Goal: Transaction & Acquisition: Purchase product/service

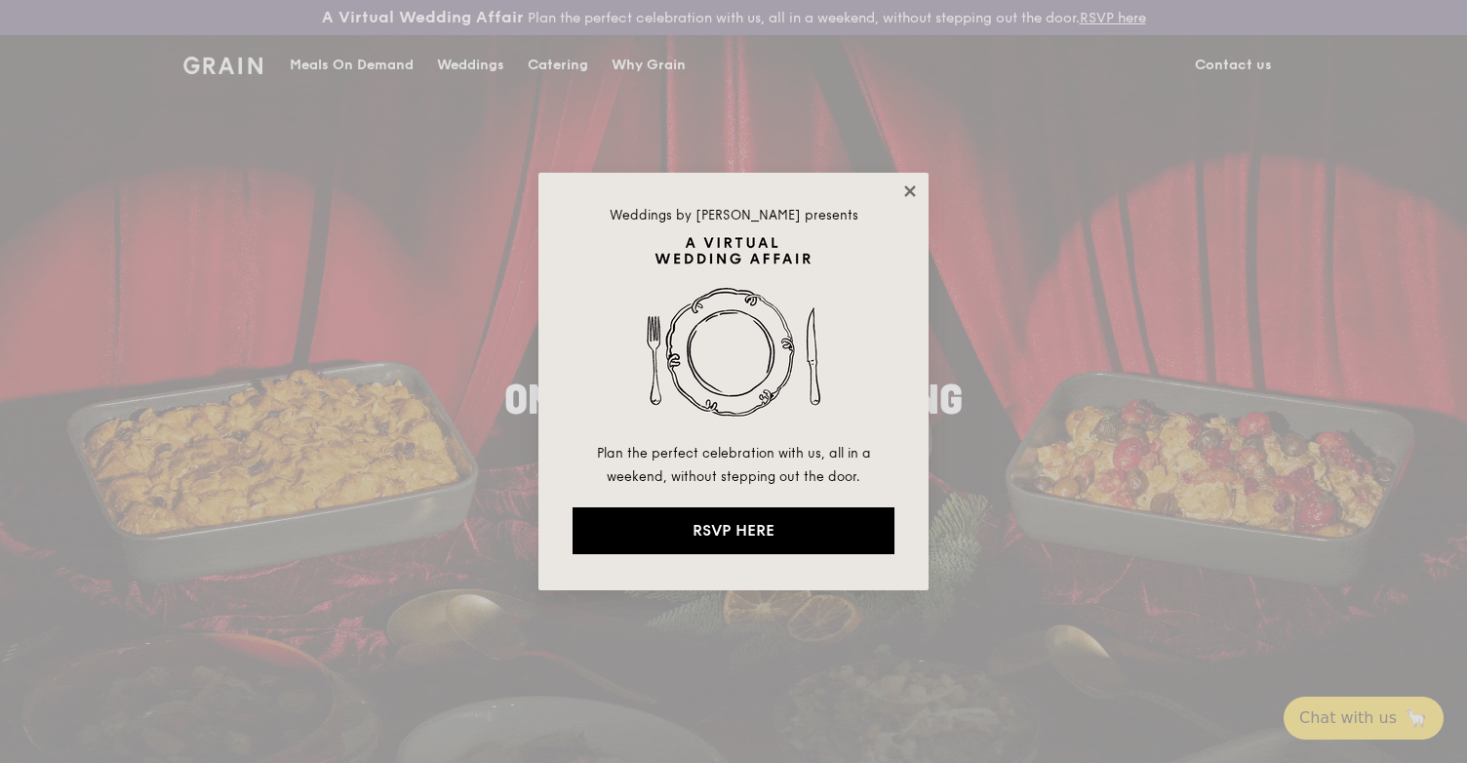
click at [909, 187] on icon at bounding box center [910, 191] width 18 height 18
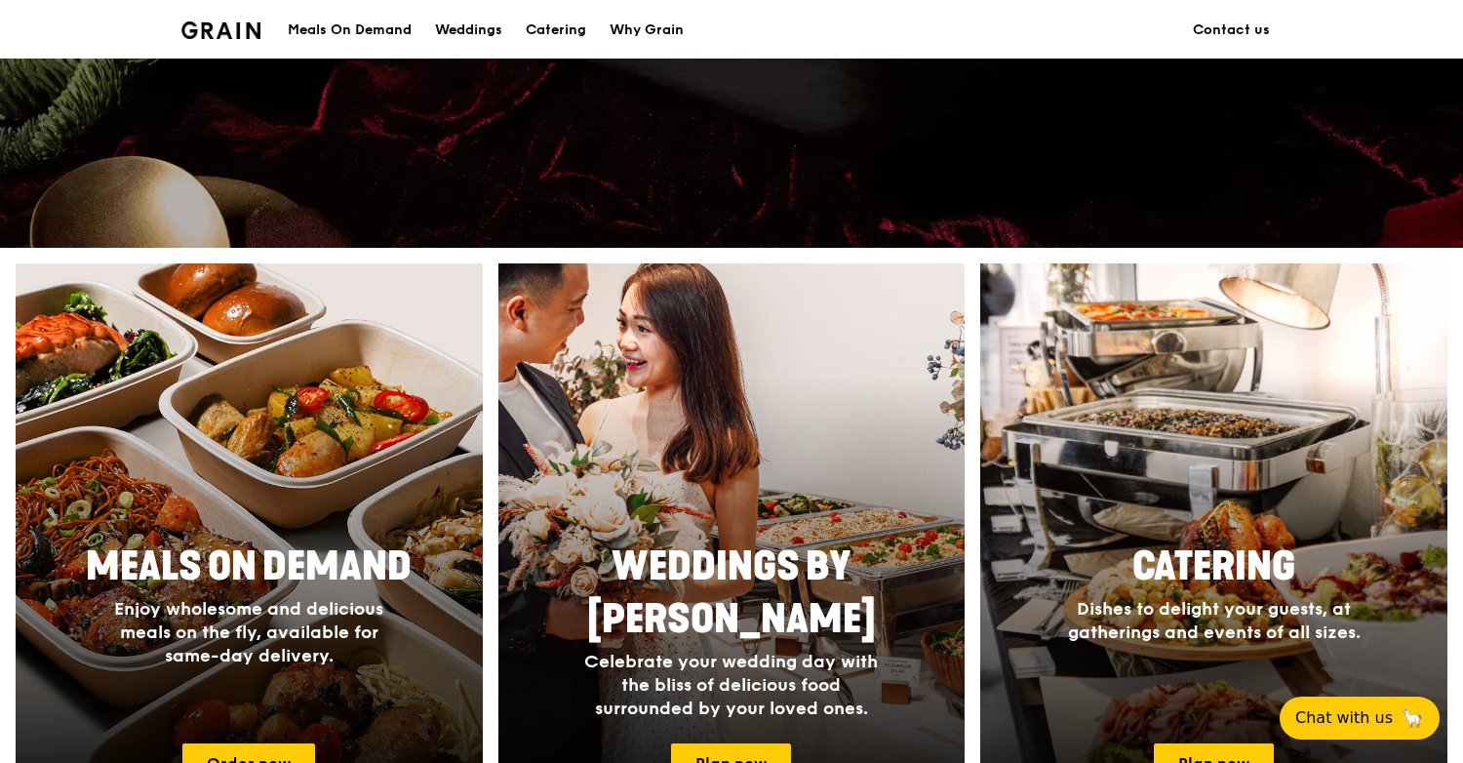
scroll to position [465, 0]
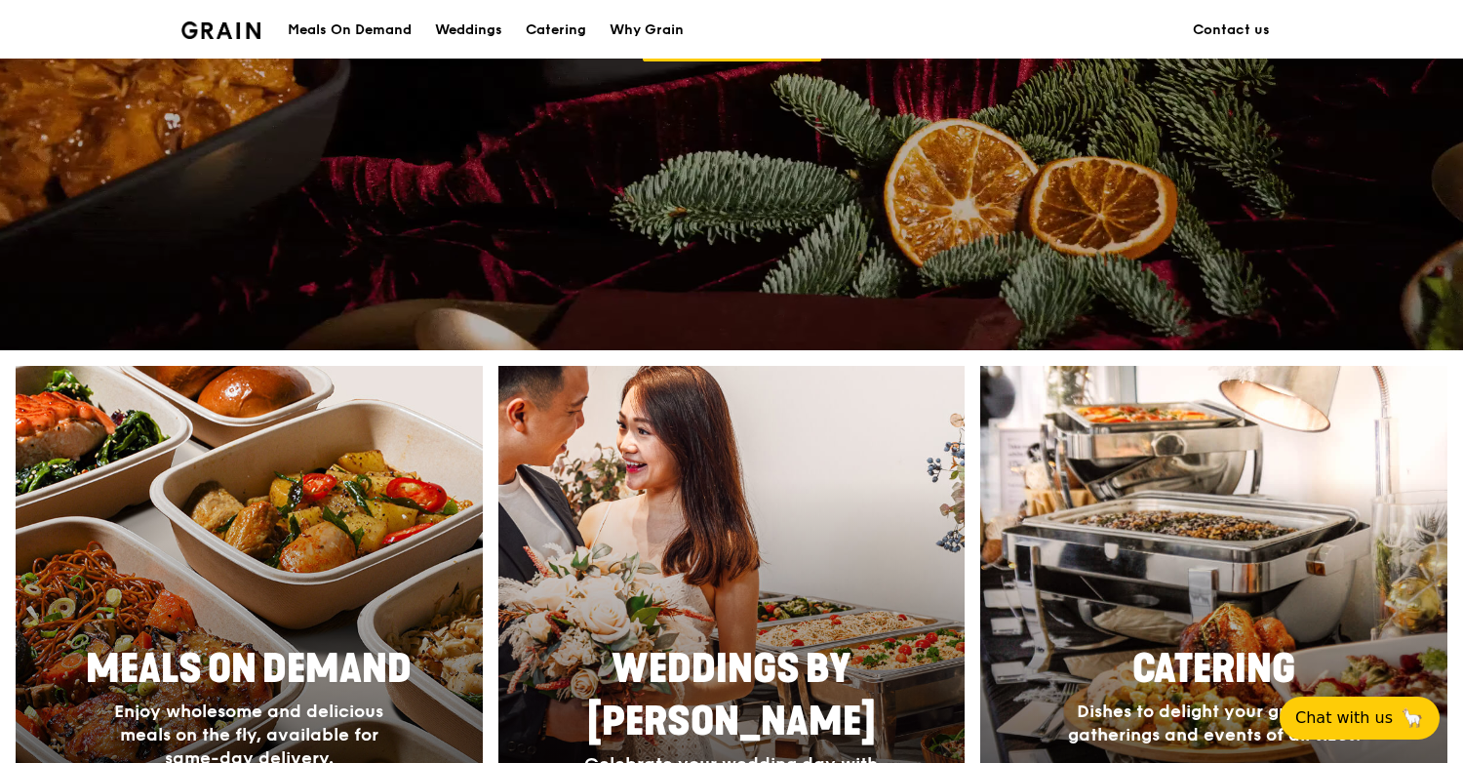
click at [327, 545] on div at bounding box center [249, 649] width 514 height 624
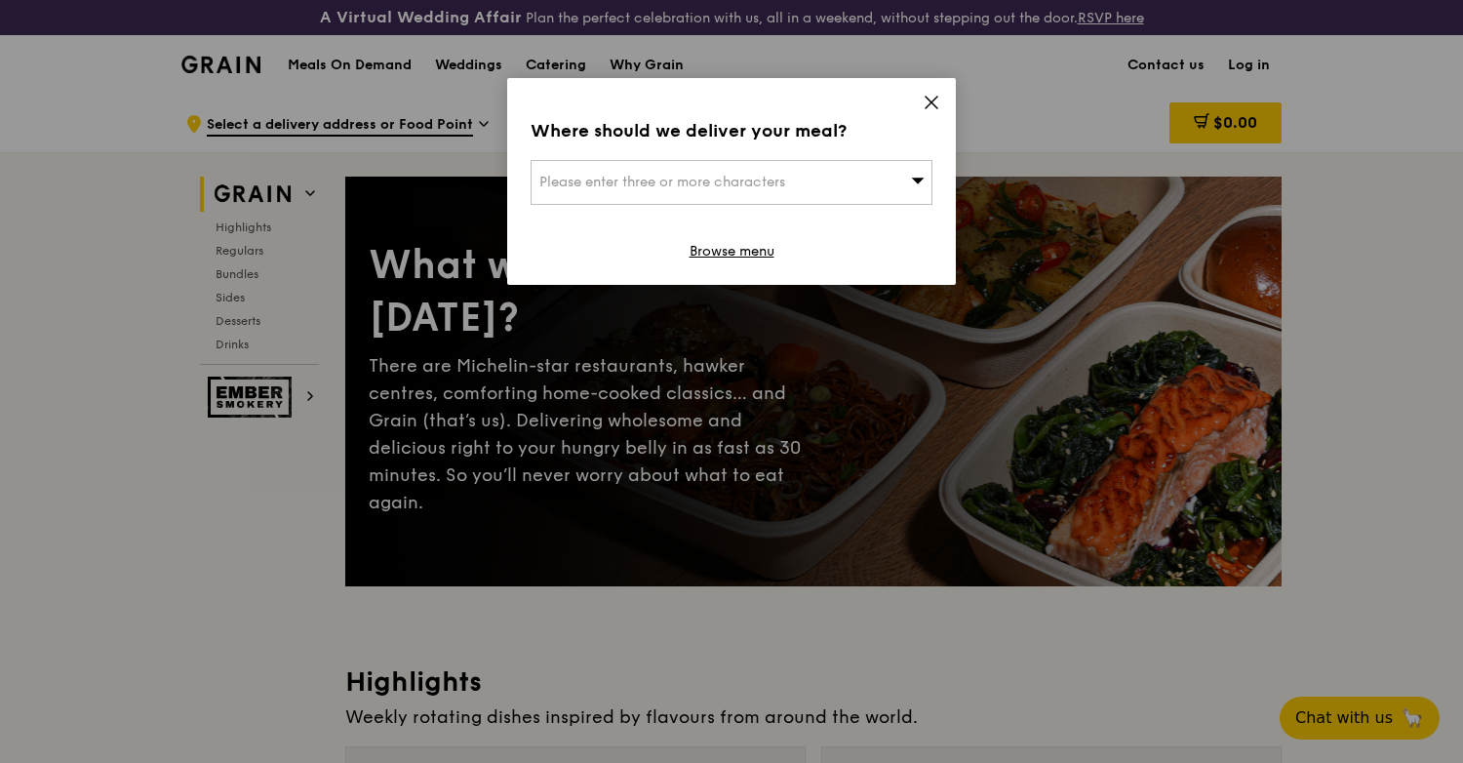
click at [930, 104] on icon at bounding box center [932, 103] width 12 height 12
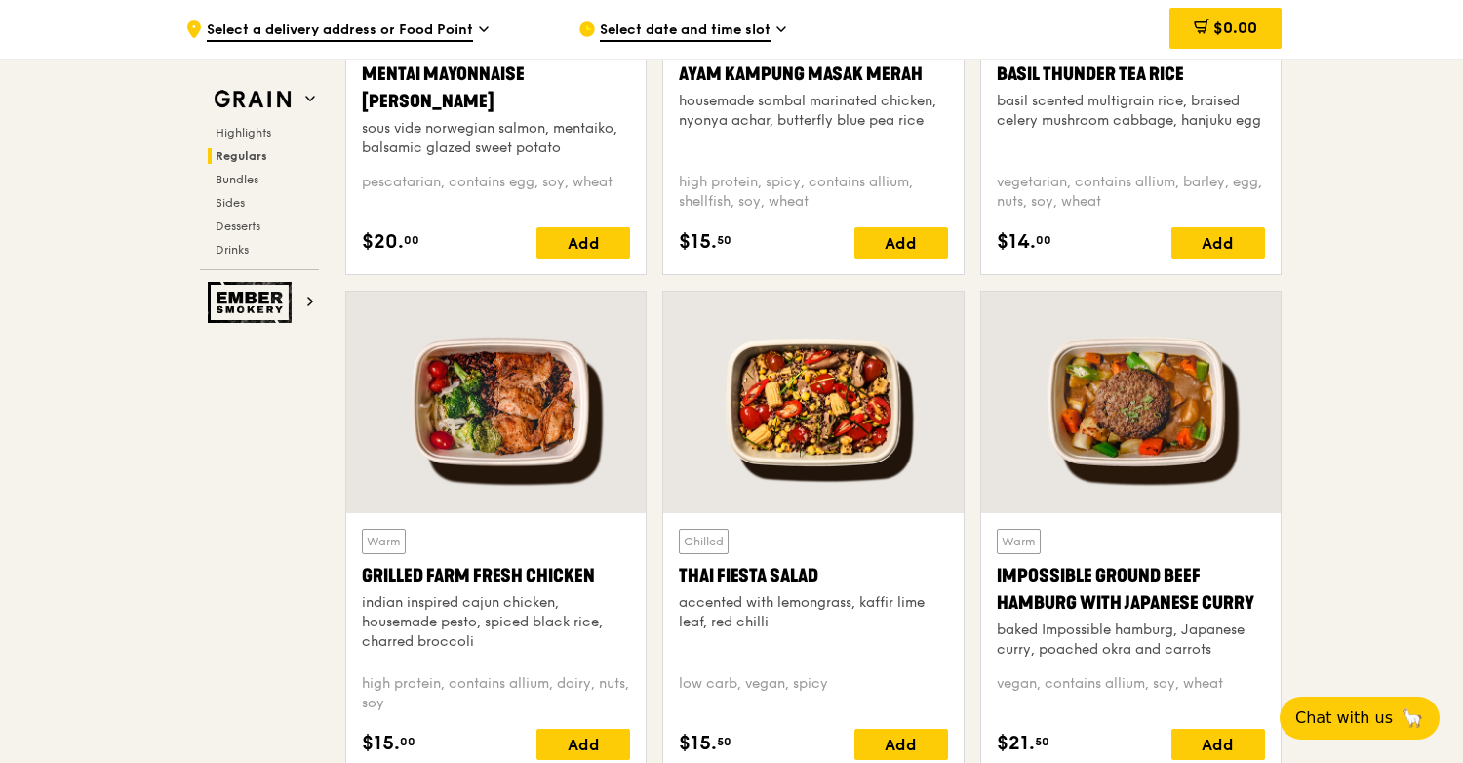
scroll to position [2146, 0]
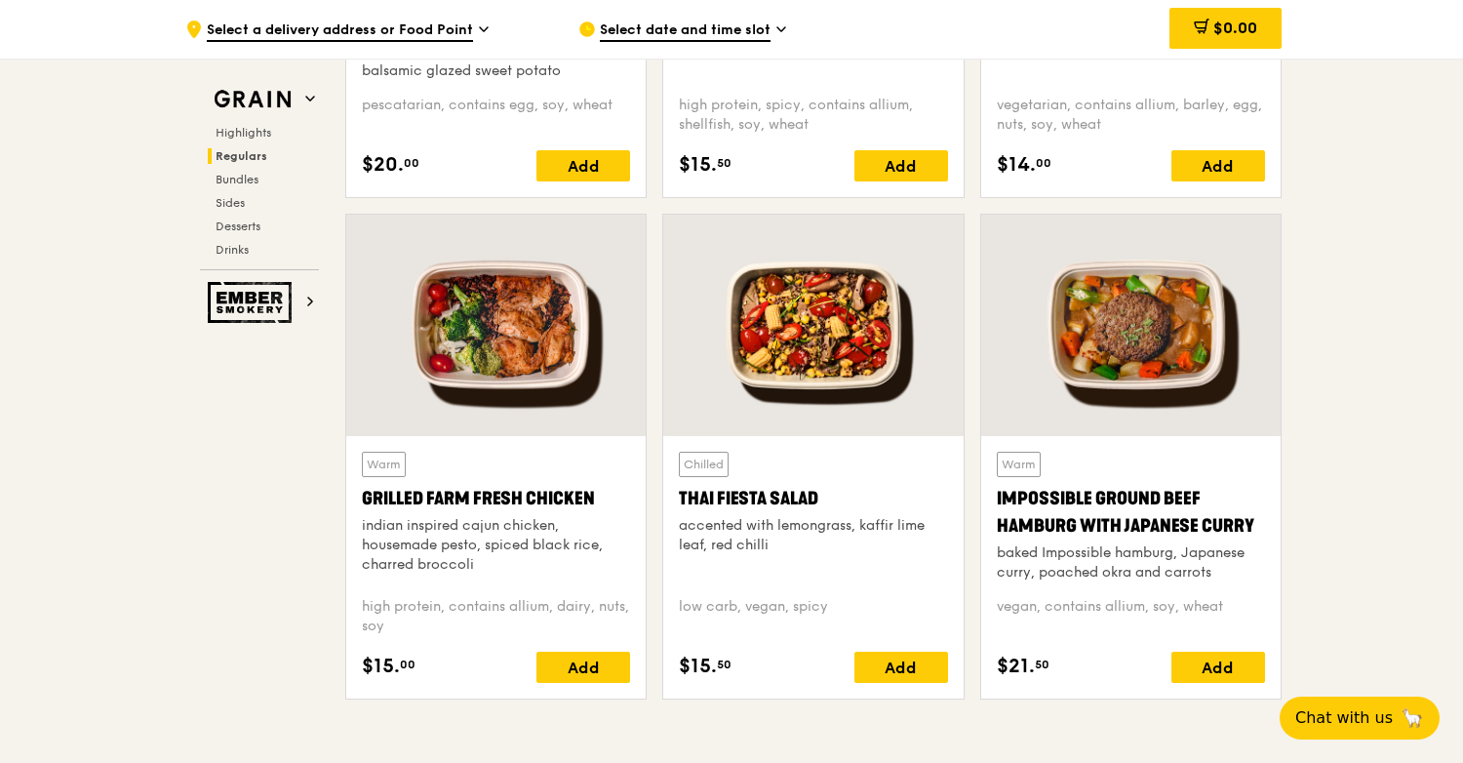
click at [504, 491] on div "Grilled Farm Fresh Chicken" at bounding box center [496, 498] width 268 height 27
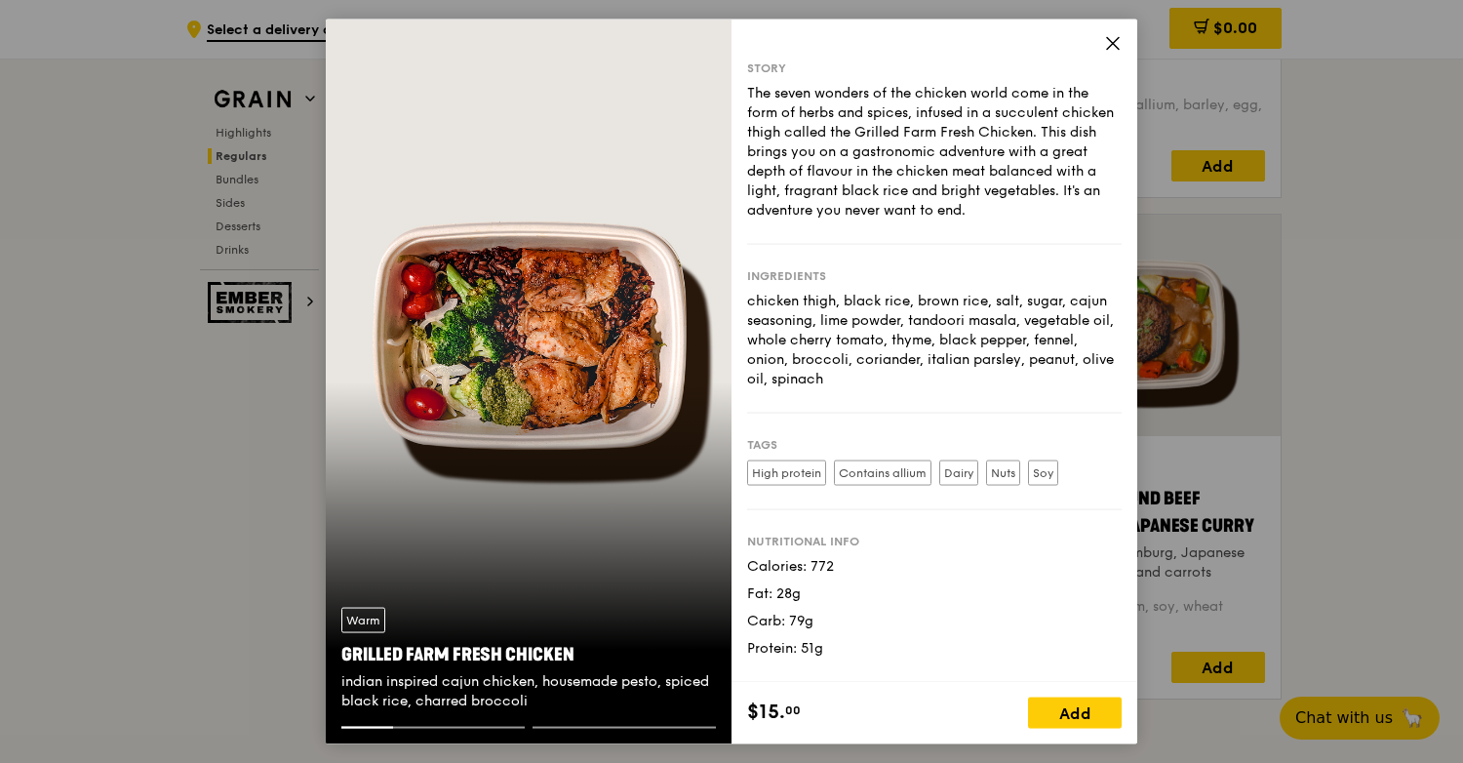
click at [1119, 48] on icon at bounding box center [1113, 44] width 18 height 18
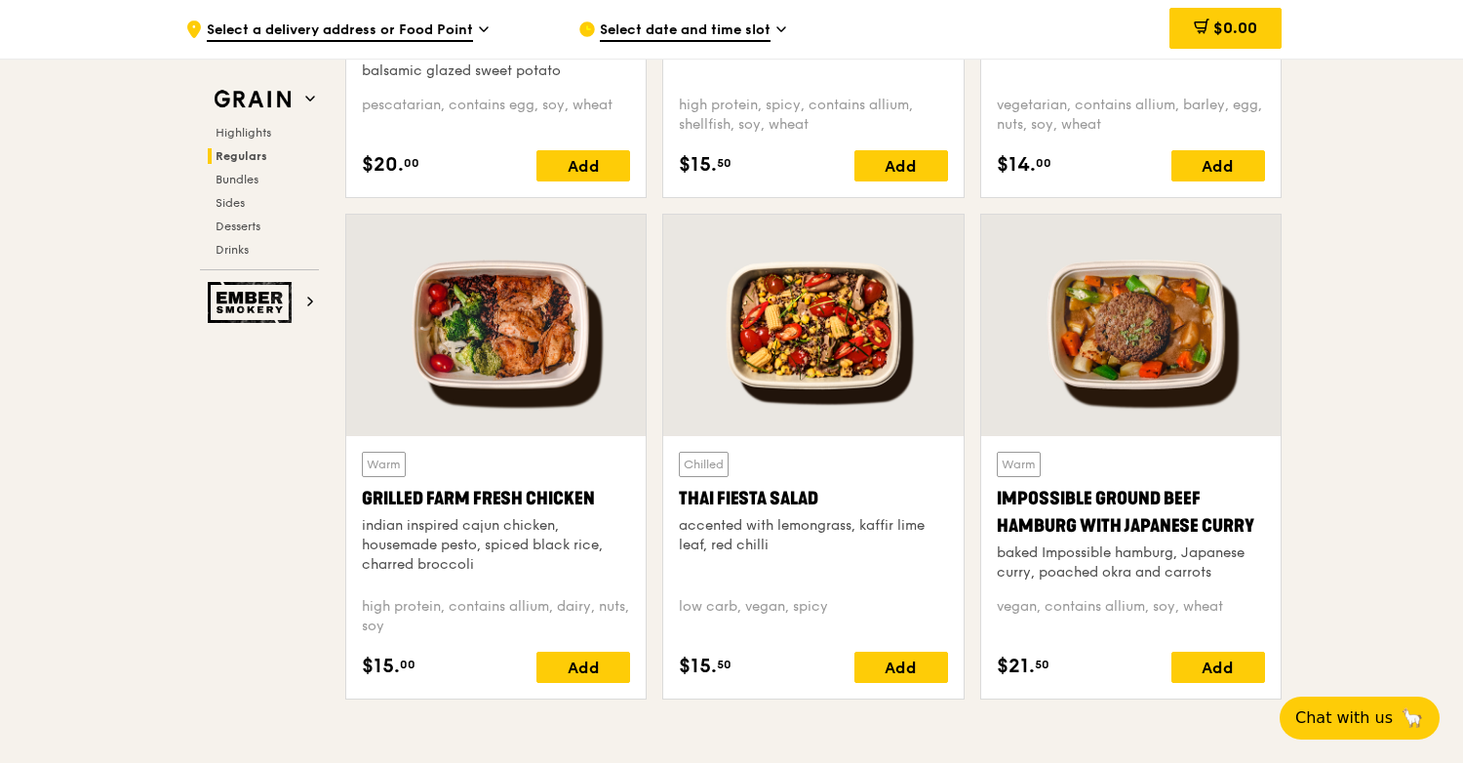
scroll to position [1853, 0]
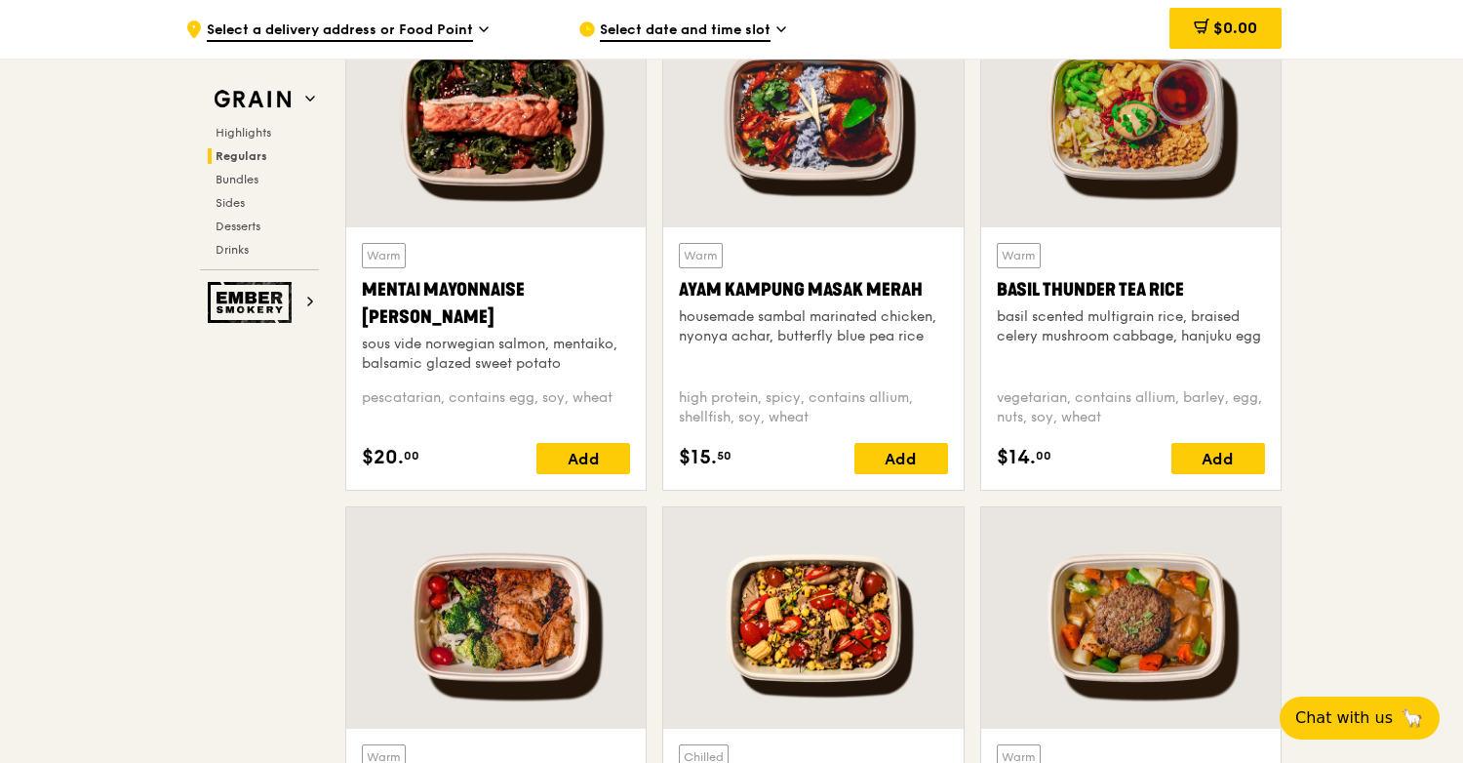
click at [891, 246] on div "Warm Ayam [GEOGRAPHIC_DATA] housemade sambal marinated chicken, nyonya achar, b…" at bounding box center [813, 308] width 268 height 130
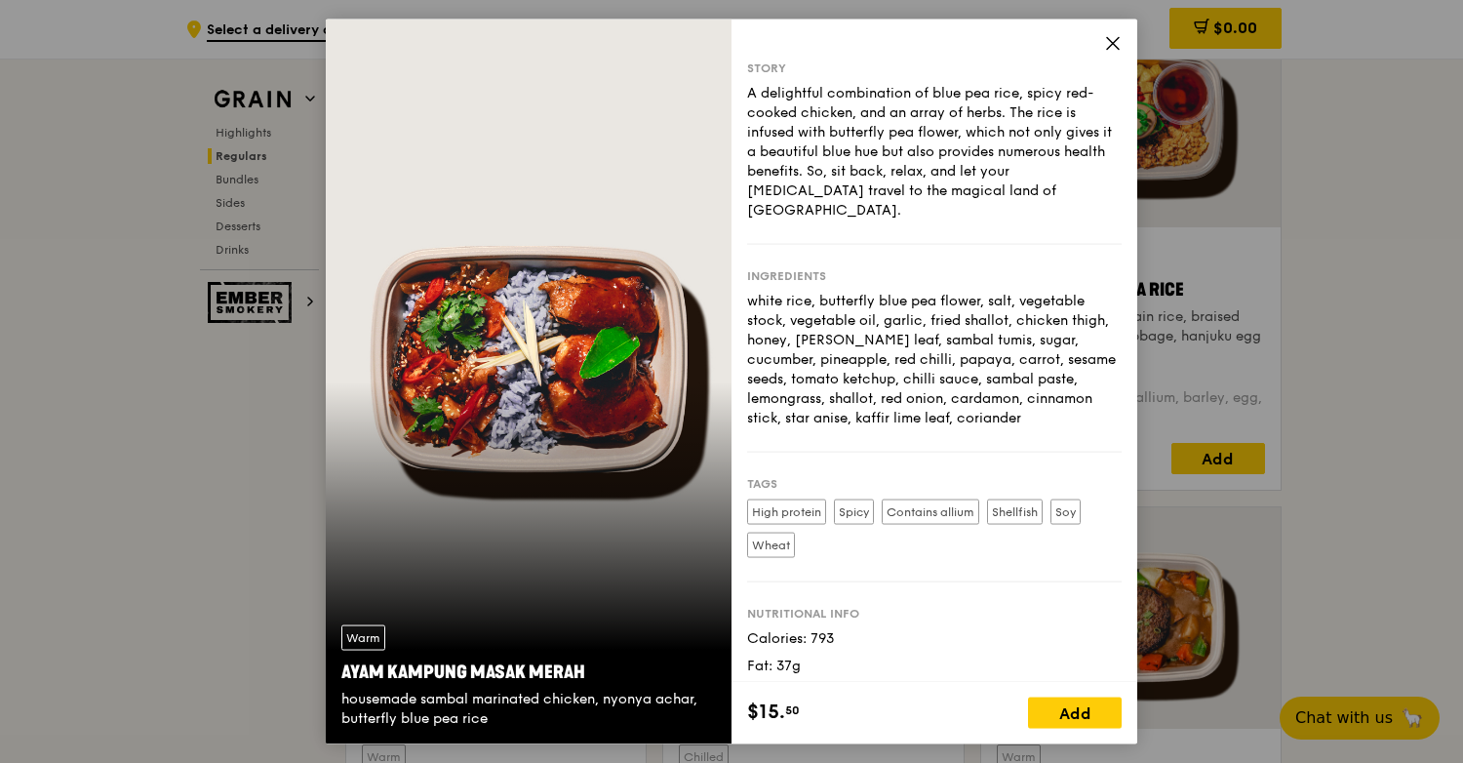
click at [1110, 52] on icon at bounding box center [1113, 44] width 18 height 18
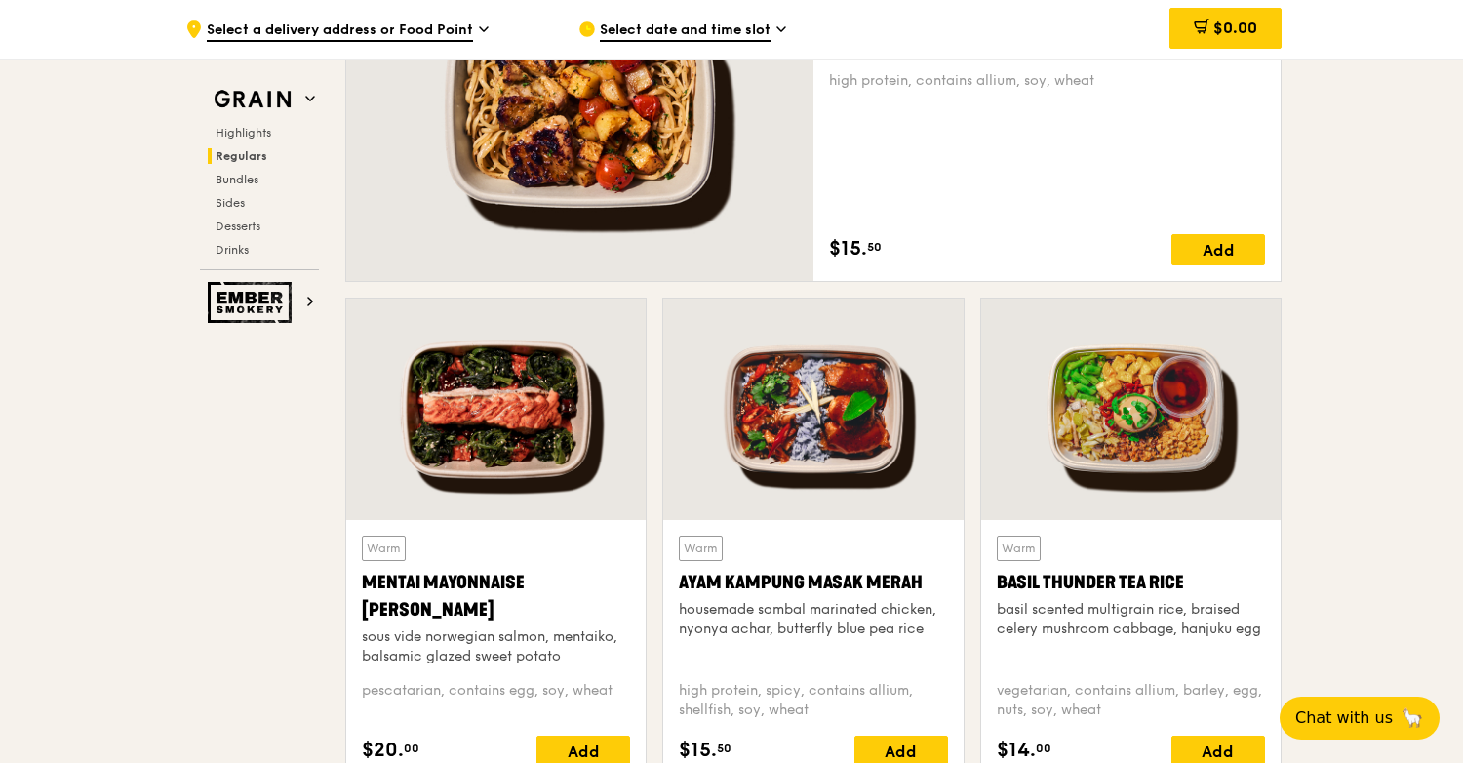
scroll to position [1951, 0]
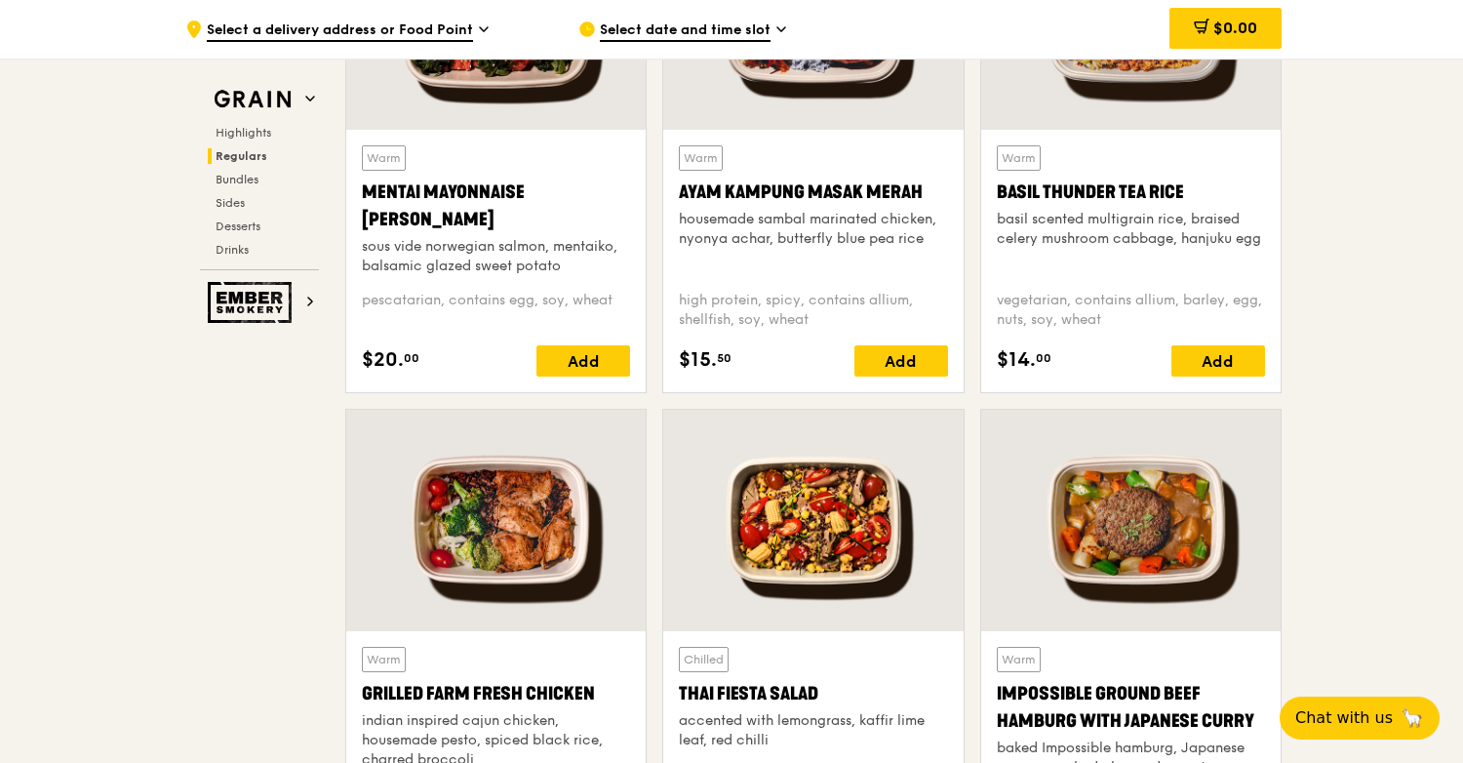
click at [449, 573] on div at bounding box center [495, 520] width 299 height 221
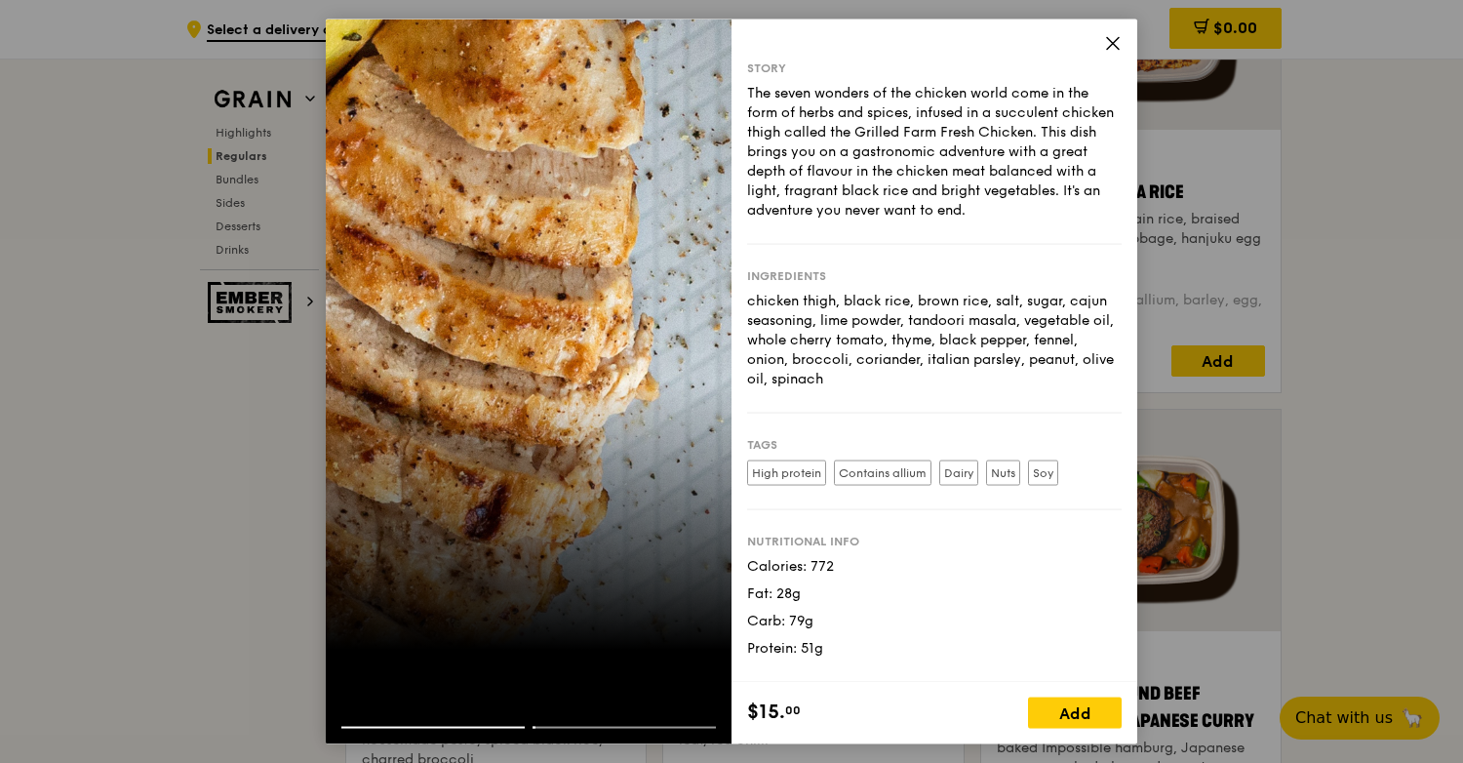
click at [1122, 46] on div "Story The seven wonders of the chicken world come in the form of herbs and spic…" at bounding box center [935, 351] width 406 height 662
click at [1110, 42] on icon at bounding box center [1113, 44] width 18 height 18
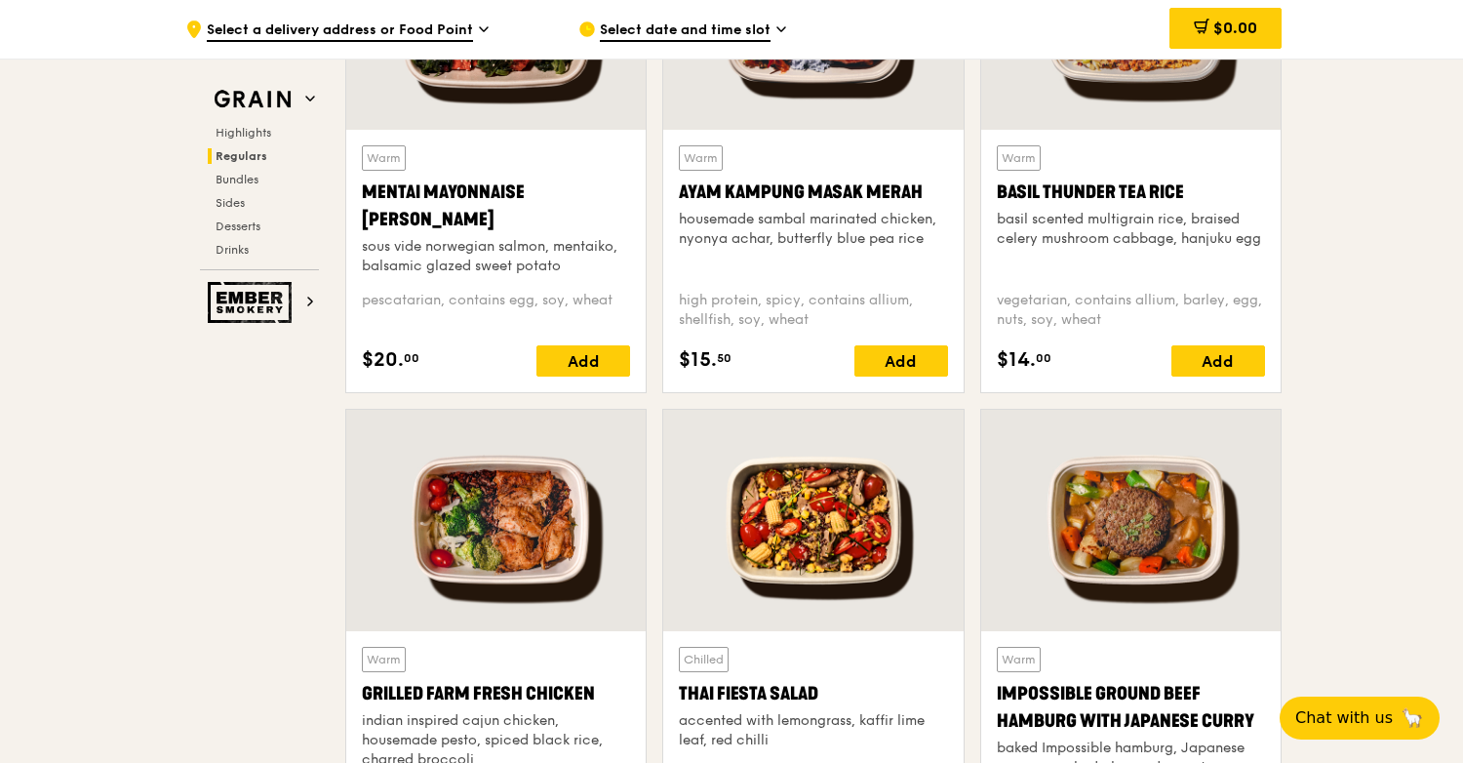
click at [843, 205] on div "Warm Ayam [GEOGRAPHIC_DATA] housemade sambal marinated chicken, nyonya achar, b…" at bounding box center [813, 210] width 268 height 130
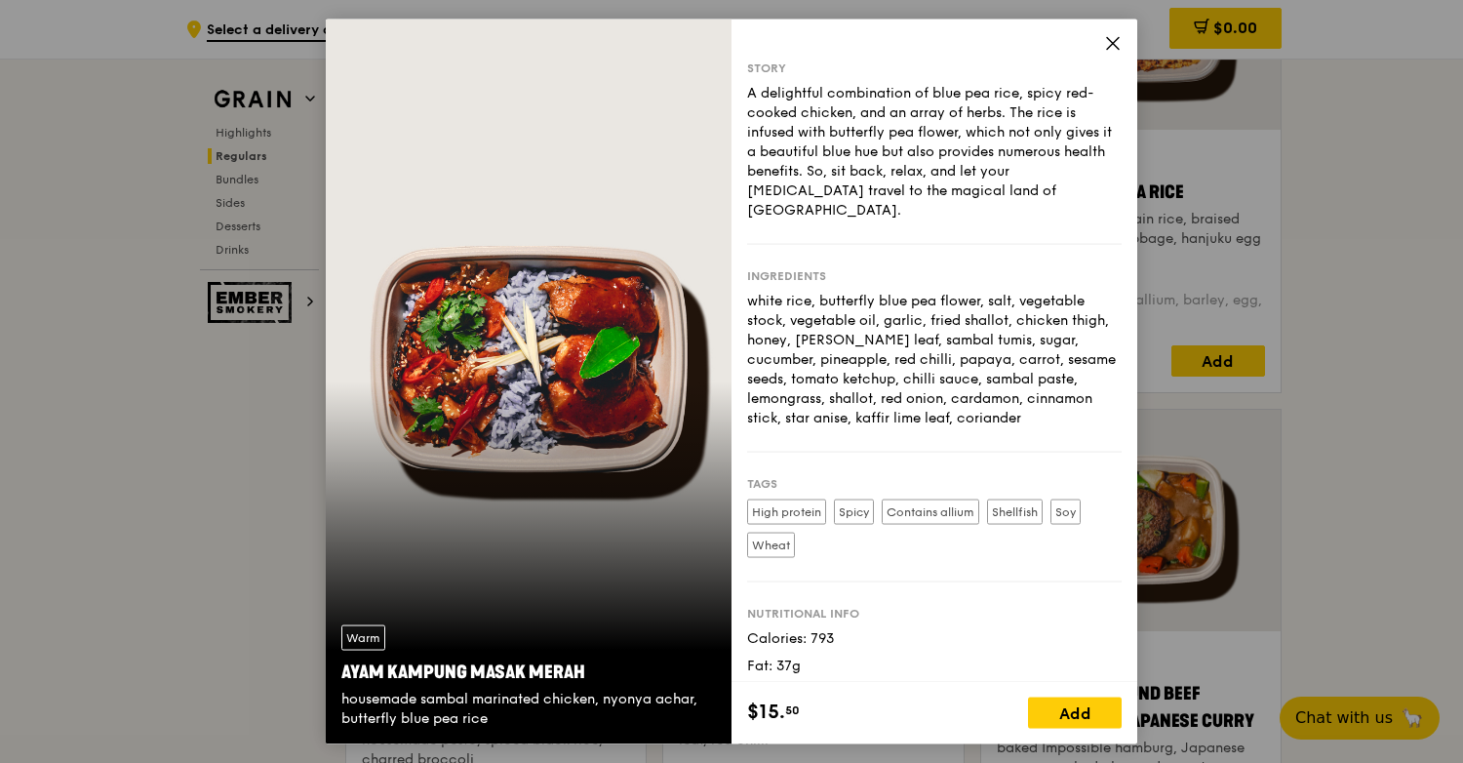
click at [1114, 43] on icon at bounding box center [1113, 44] width 18 height 18
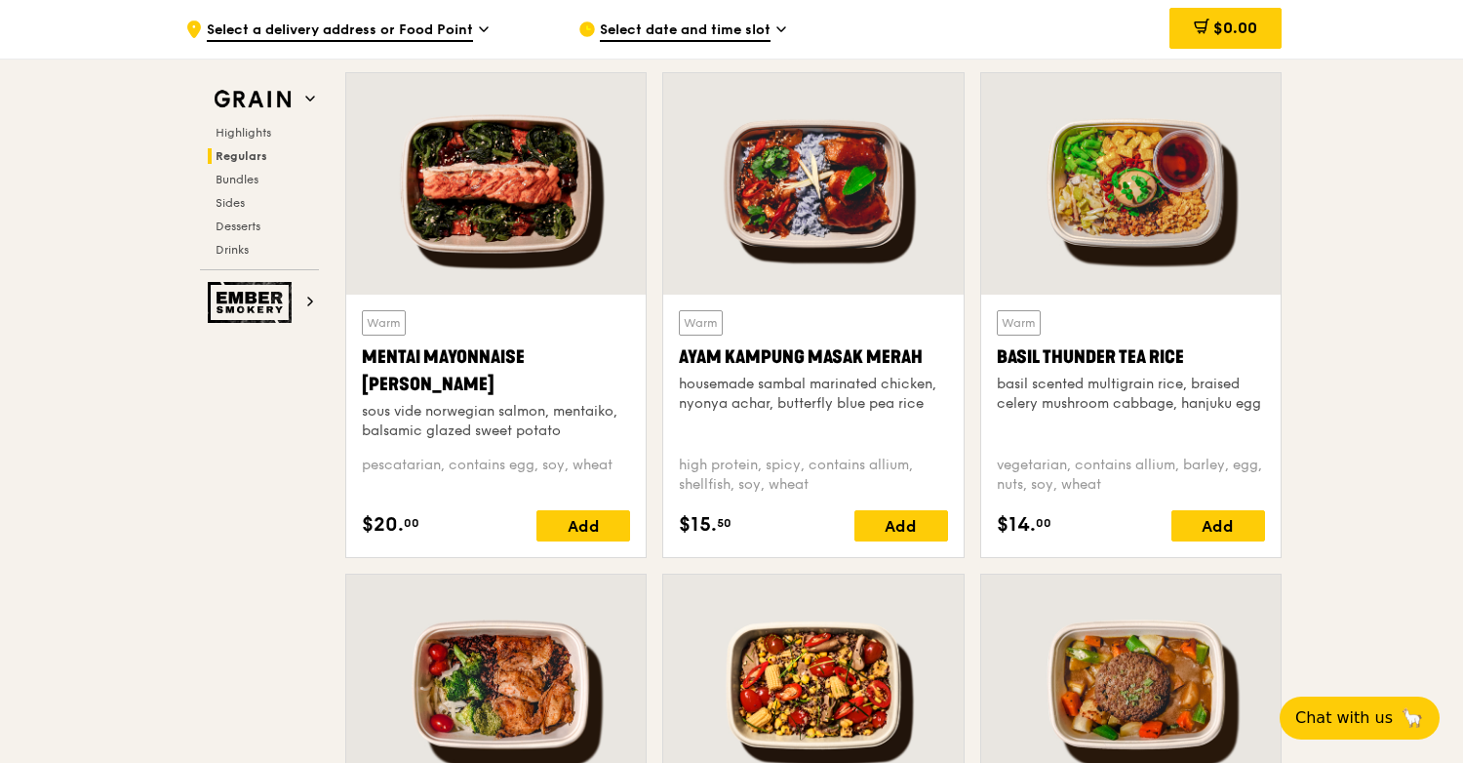
scroll to position [1756, 0]
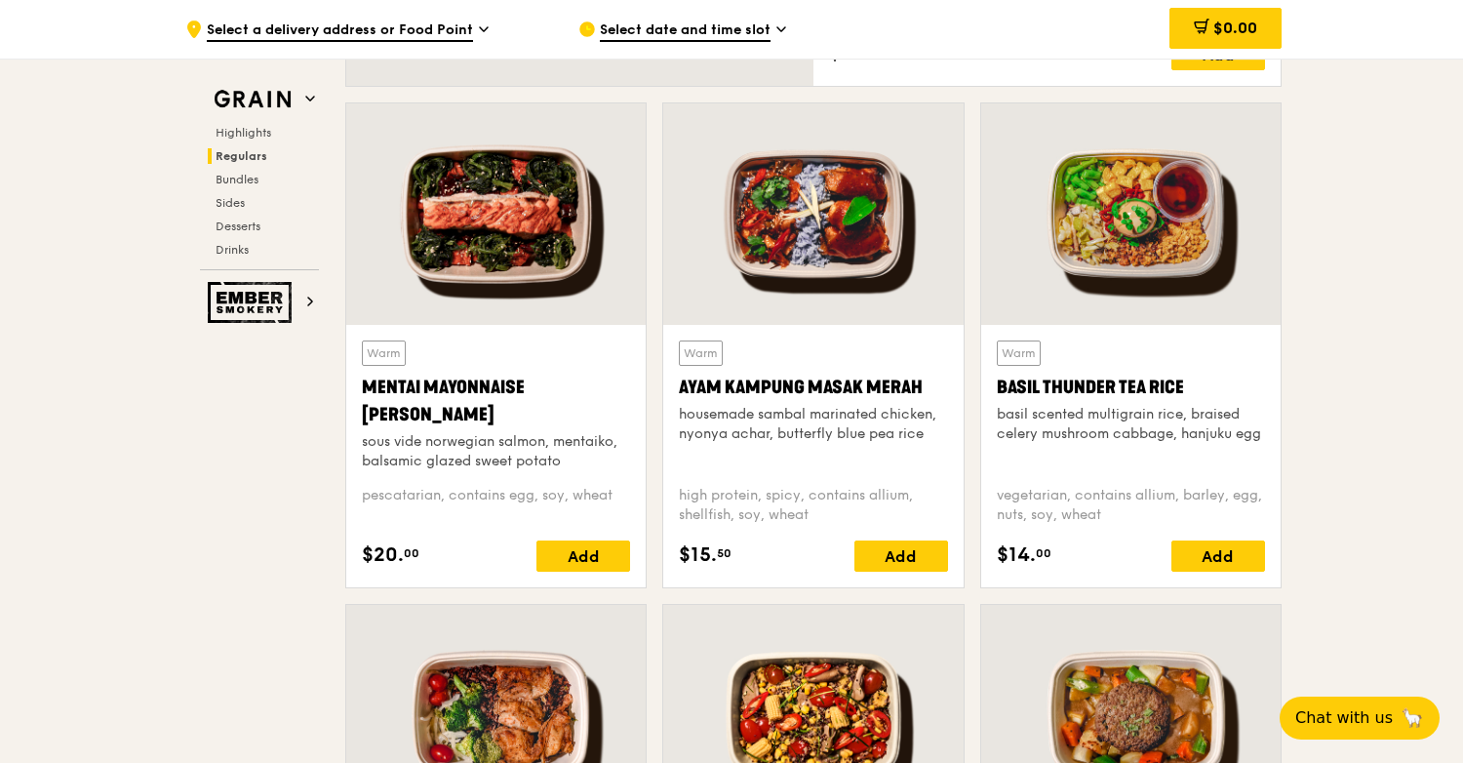
click at [494, 253] on div at bounding box center [495, 213] width 299 height 221
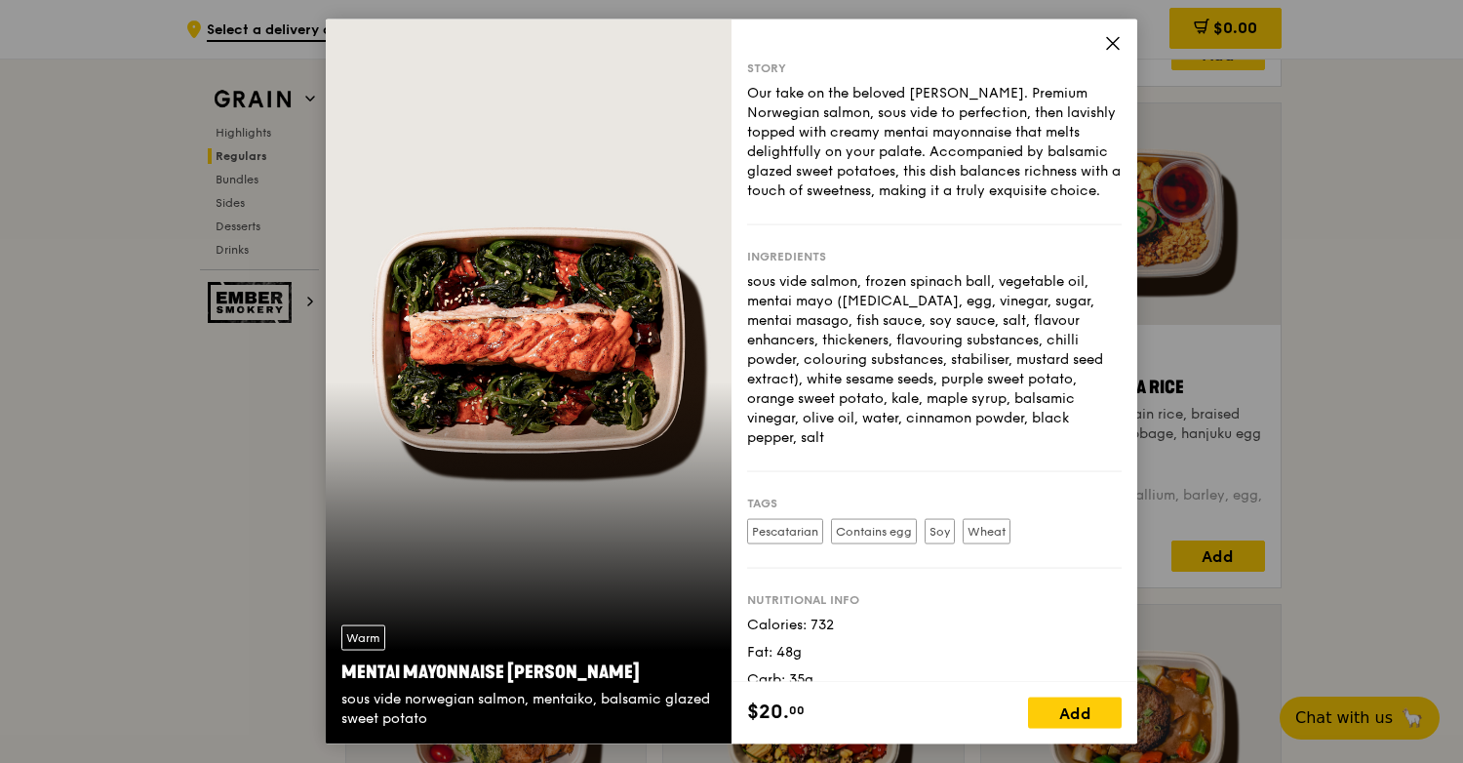
click at [1121, 46] on icon at bounding box center [1113, 44] width 18 height 18
